Goal: Contribute content

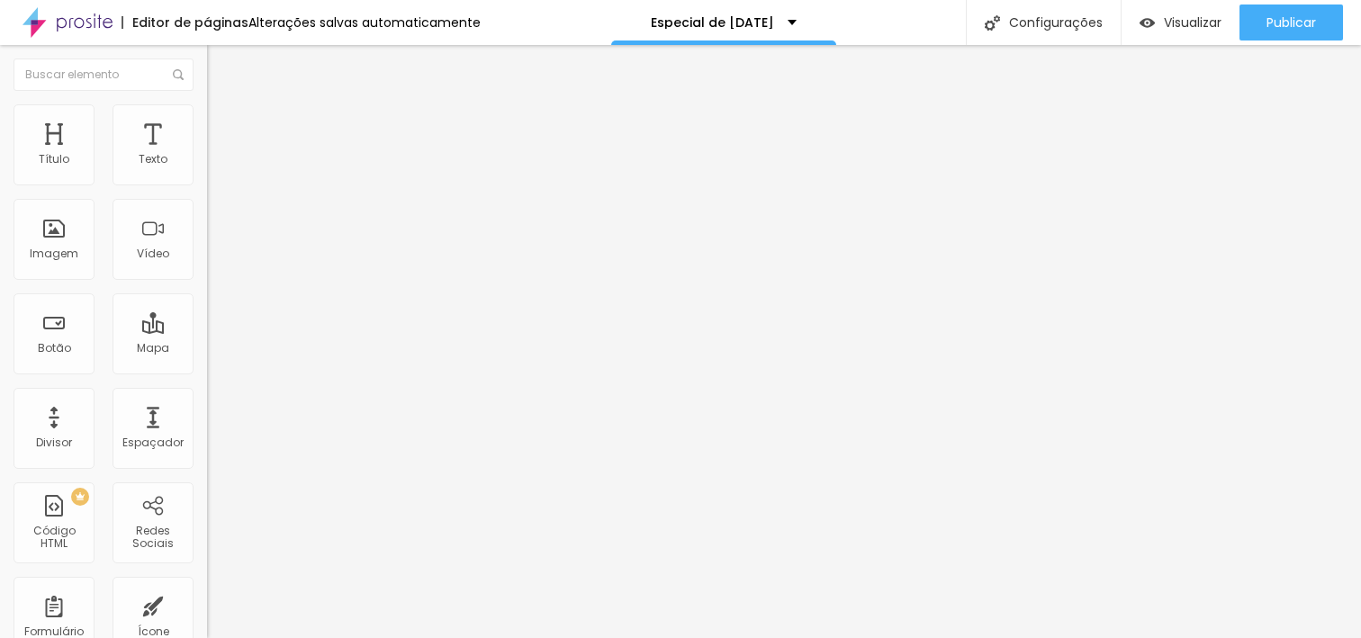
click at [207, 155] on span "Trocar imagem" at bounding box center [256, 147] width 98 height 15
click at [207, 282] on span "4:3 Padrão" at bounding box center [236, 273] width 59 height 15
click at [207, 293] on span "Cinema" at bounding box center [229, 284] width 45 height 15
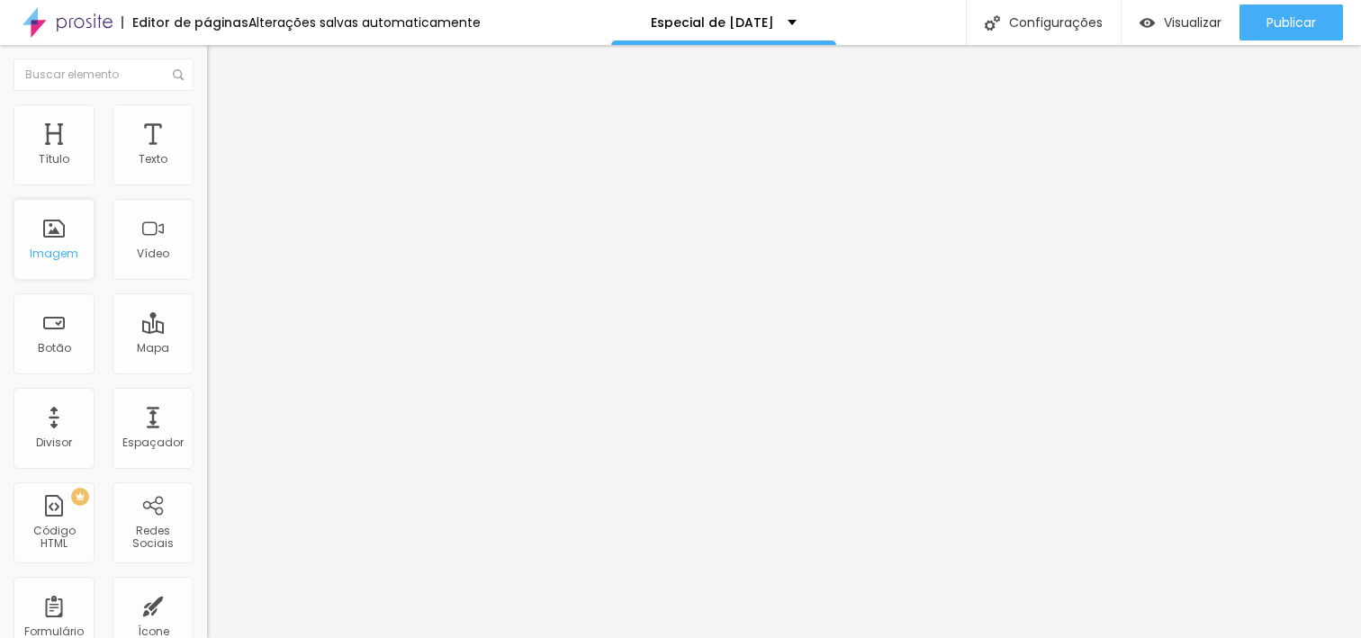
click at [51, 236] on div "Imagem" at bounding box center [54, 239] width 81 height 81
click at [207, 155] on span "Adicionar imagem" at bounding box center [265, 147] width 116 height 15
click at [207, 155] on span "Trocar imagem" at bounding box center [256, 147] width 98 height 15
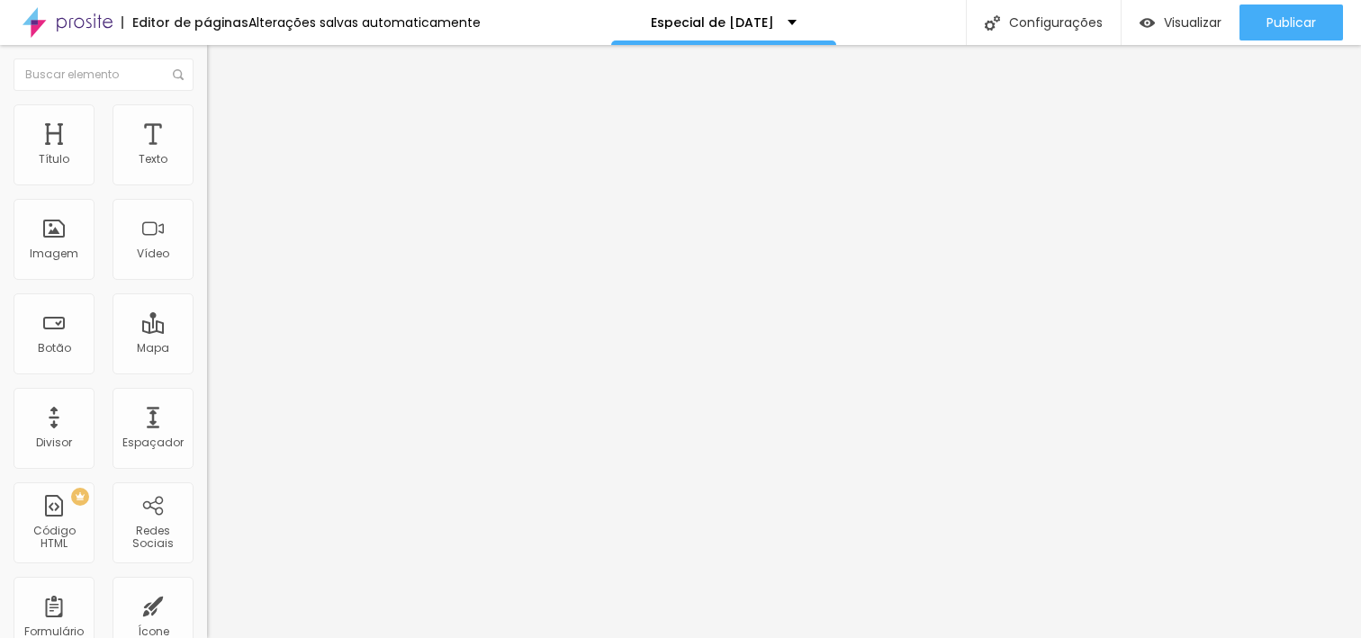
click at [207, 155] on span "Adicionar imagem" at bounding box center [265, 147] width 116 height 15
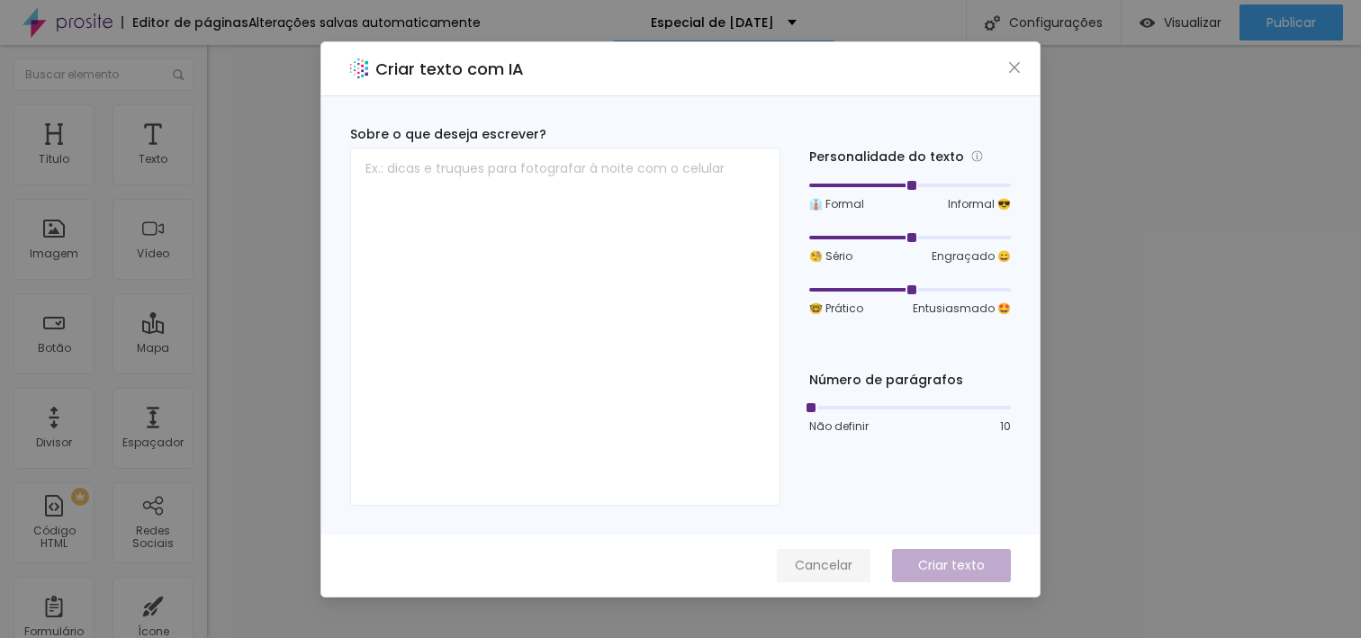
click at [843, 563] on span "Cancelar" at bounding box center [824, 565] width 58 height 19
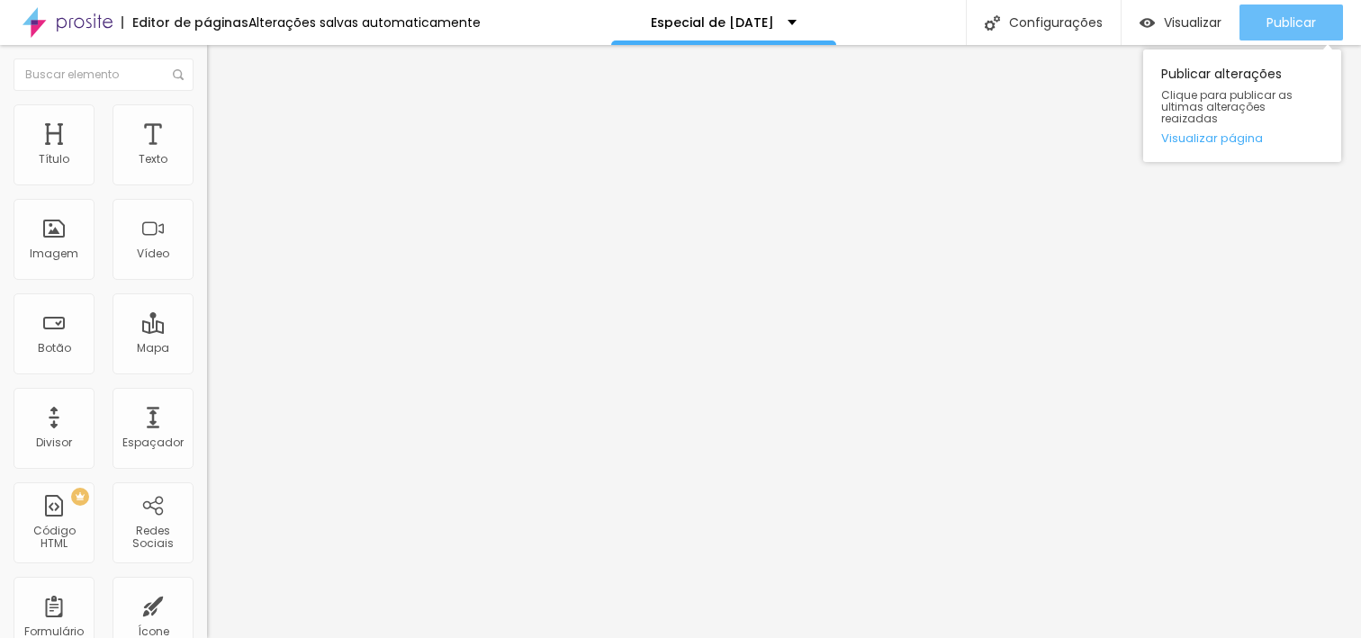
click at [1284, 18] on span "Publicar" at bounding box center [1292, 22] width 50 height 14
click at [1249, 132] on link "Visualizar página" at bounding box center [1242, 138] width 162 height 12
